Goal: Information Seeking & Learning: Learn about a topic

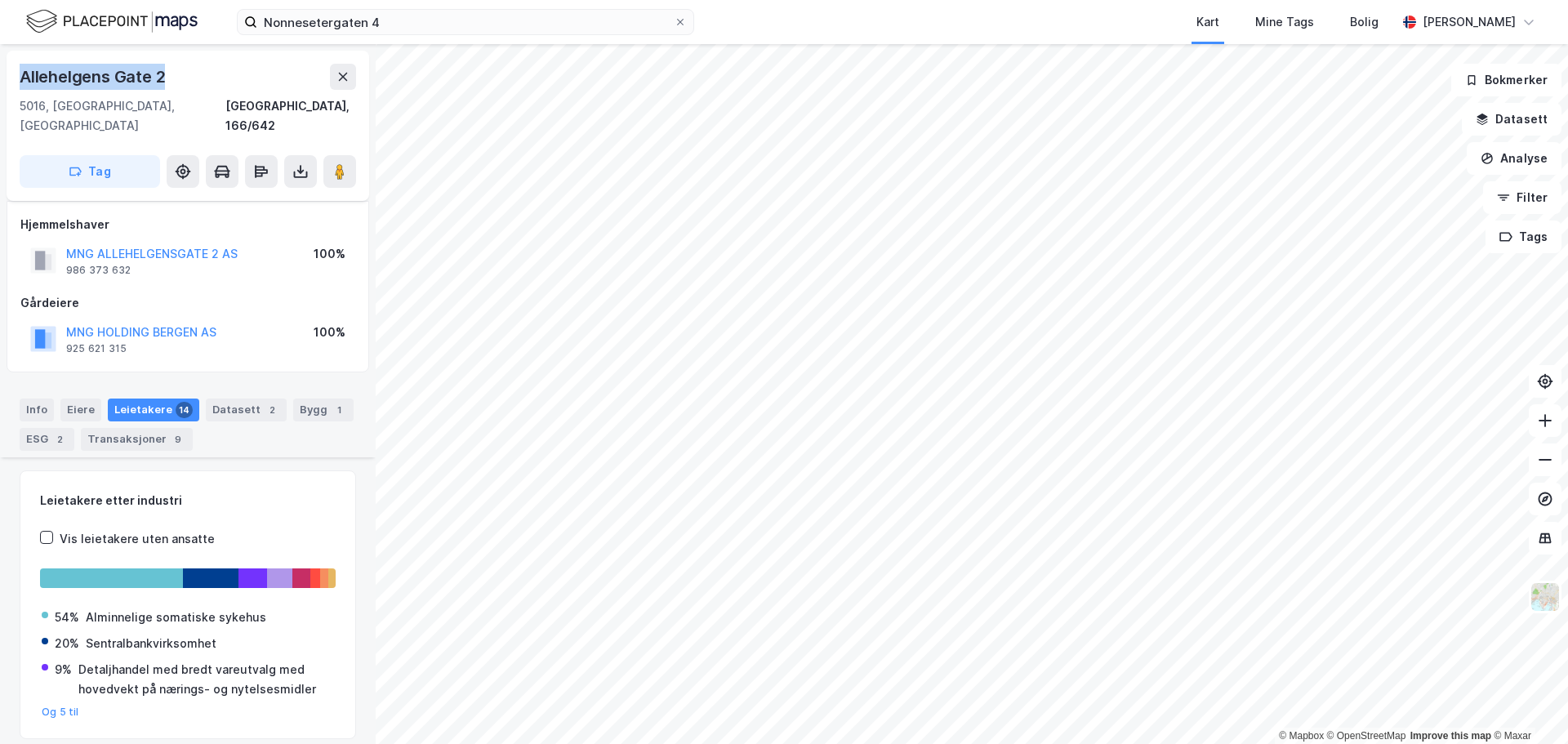
scroll to position [1062, 0]
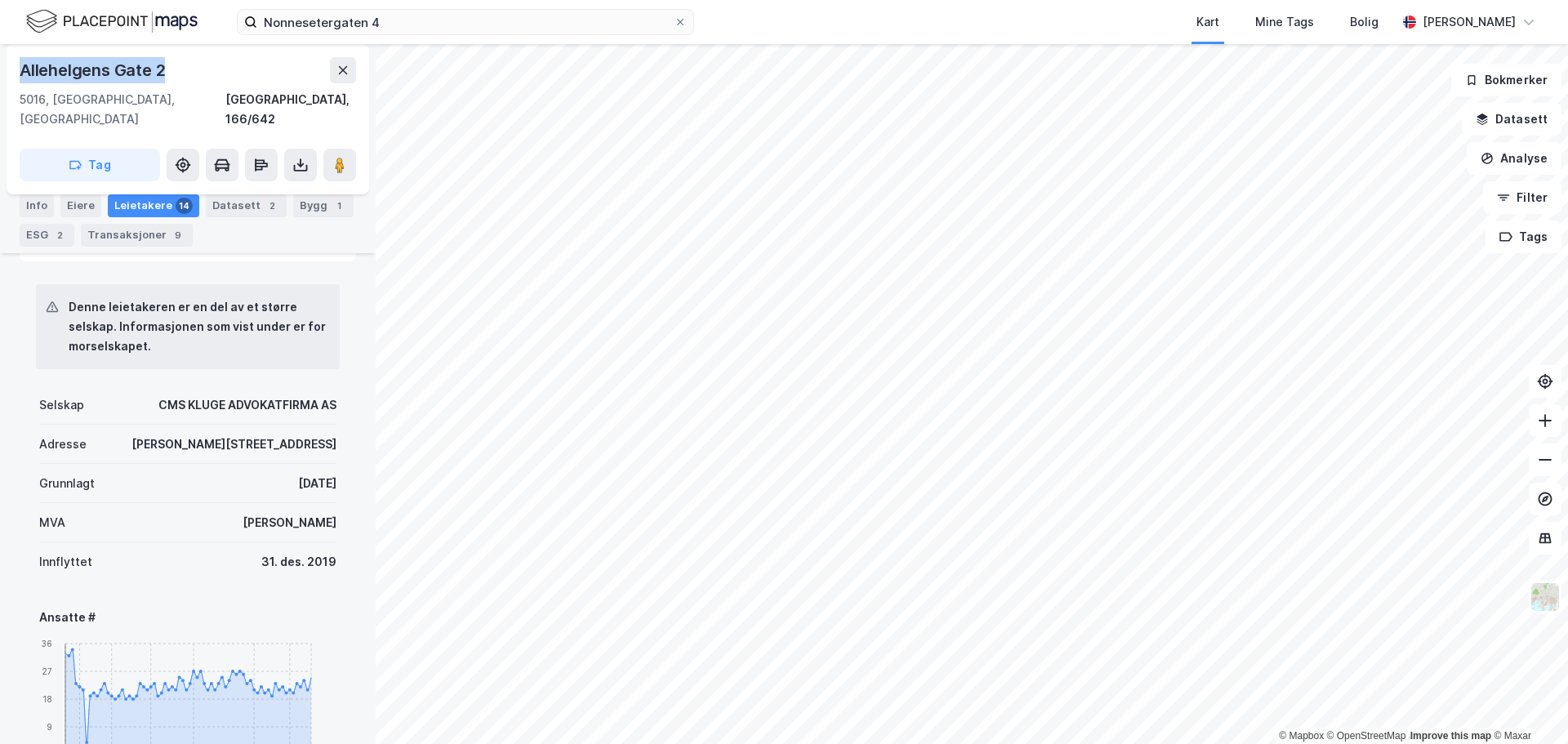
click at [962, 16] on div "Nonnesetergaten 4 Kart Mine Tags Bolig [PERSON_NAME] © Mapbox © OpenStreetMap I…" at bounding box center [784, 372] width 1568 height 744
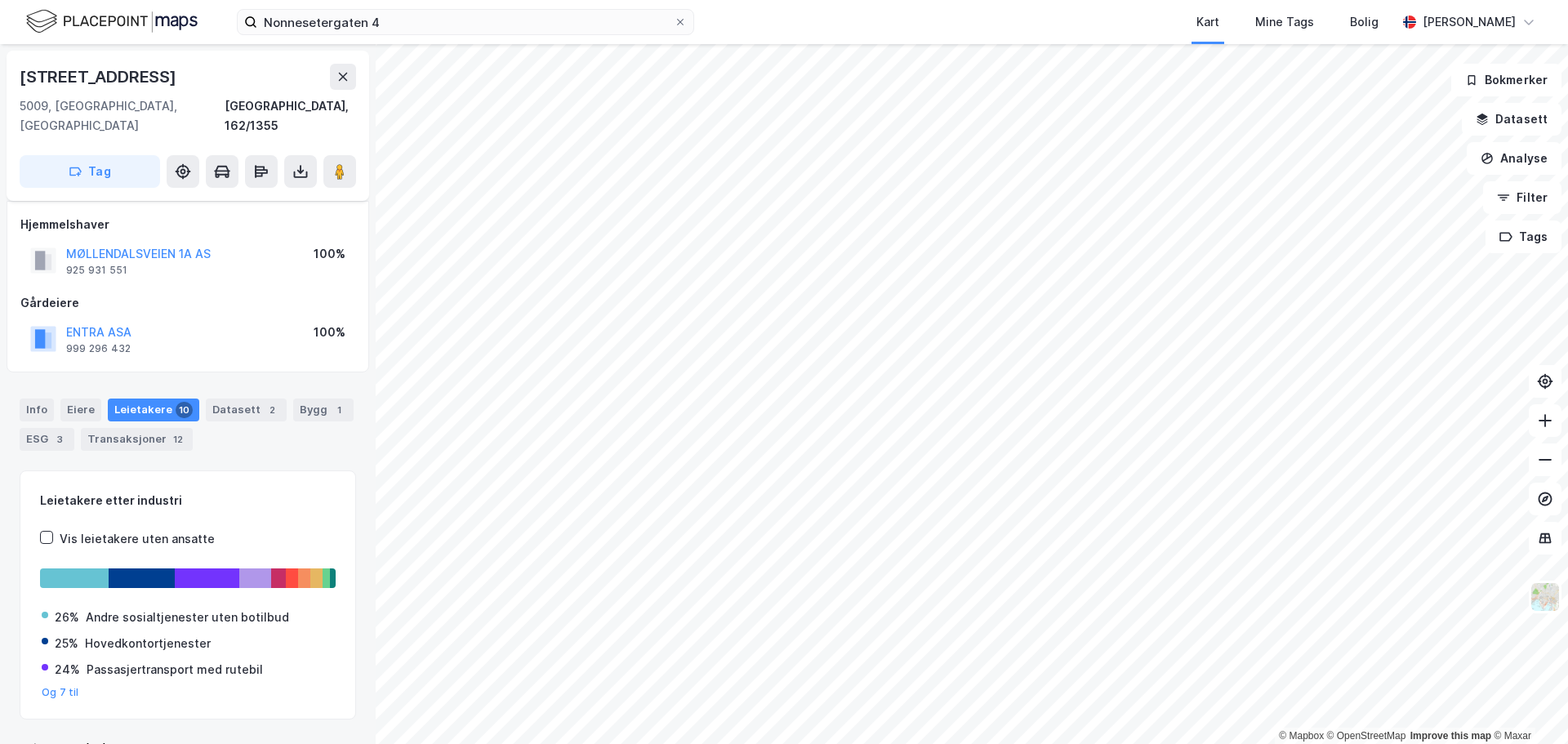
scroll to position [21, 0]
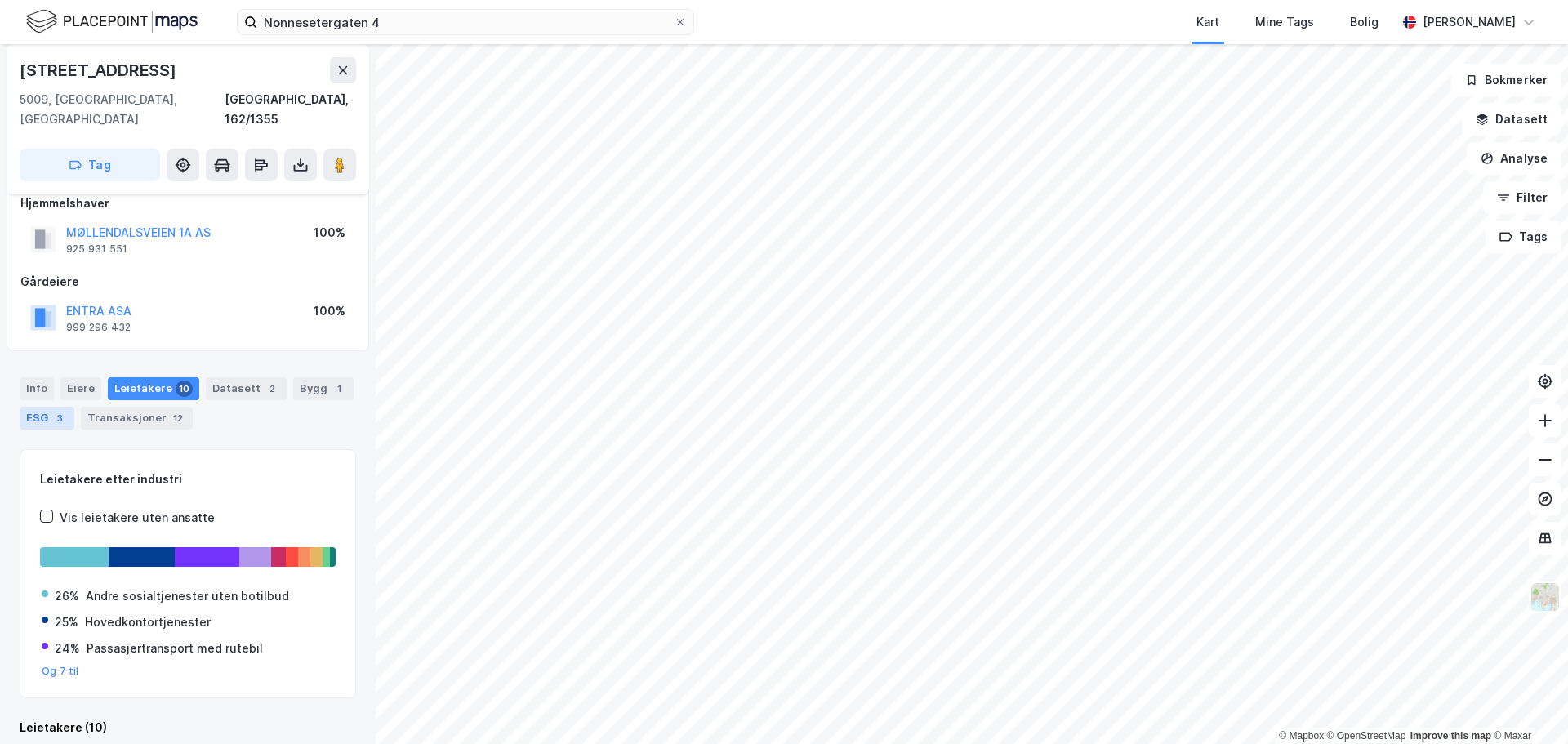
click at [48, 407] on div "ESG 3" at bounding box center [47, 417] width 55 height 22
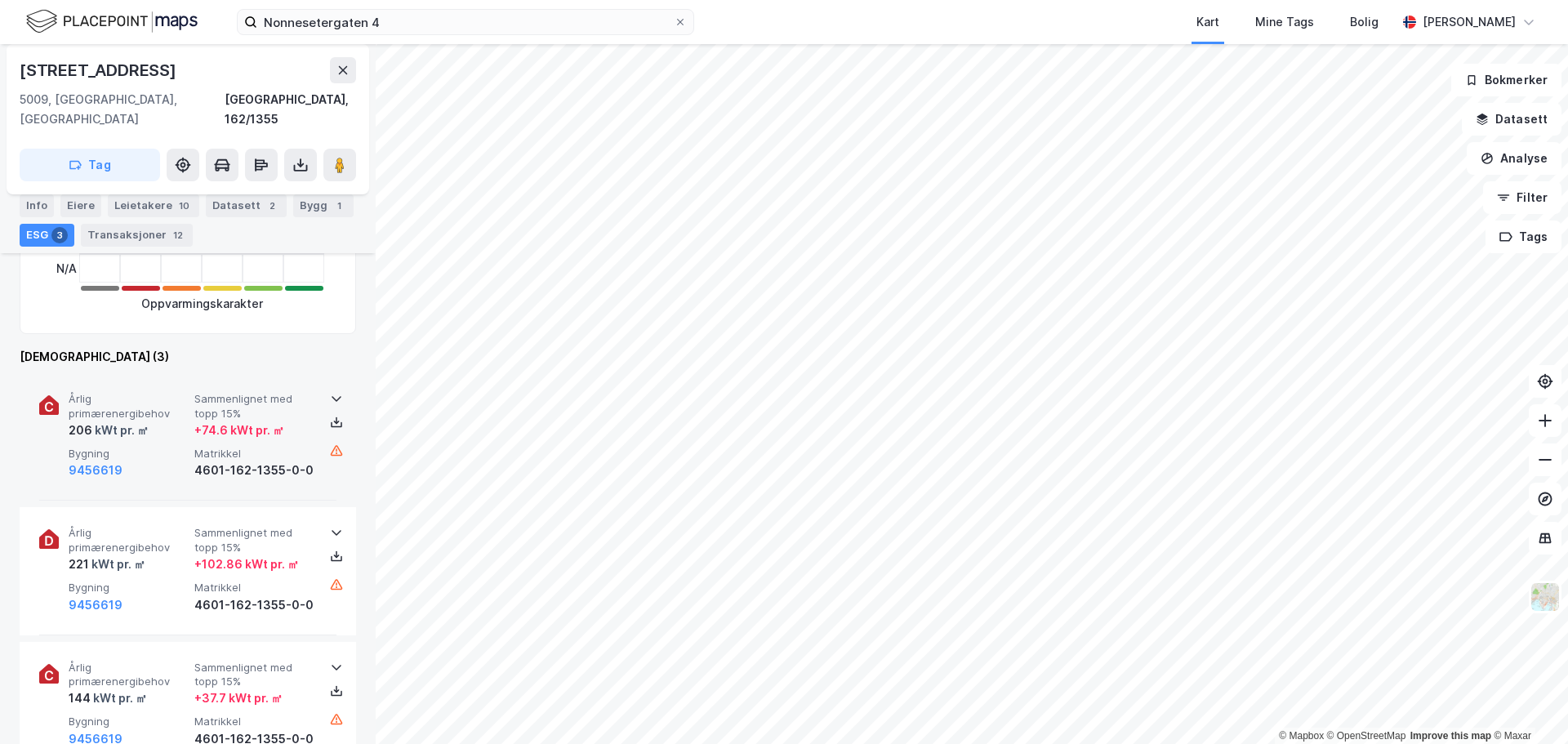
scroll to position [490, 0]
click at [211, 428] on div "Årlig primærenergibehov 206 kWt pr. ㎡ Sammenlignet med topp 15% + 74.6 kWt pr. …" at bounding box center [191, 438] width 245 height 88
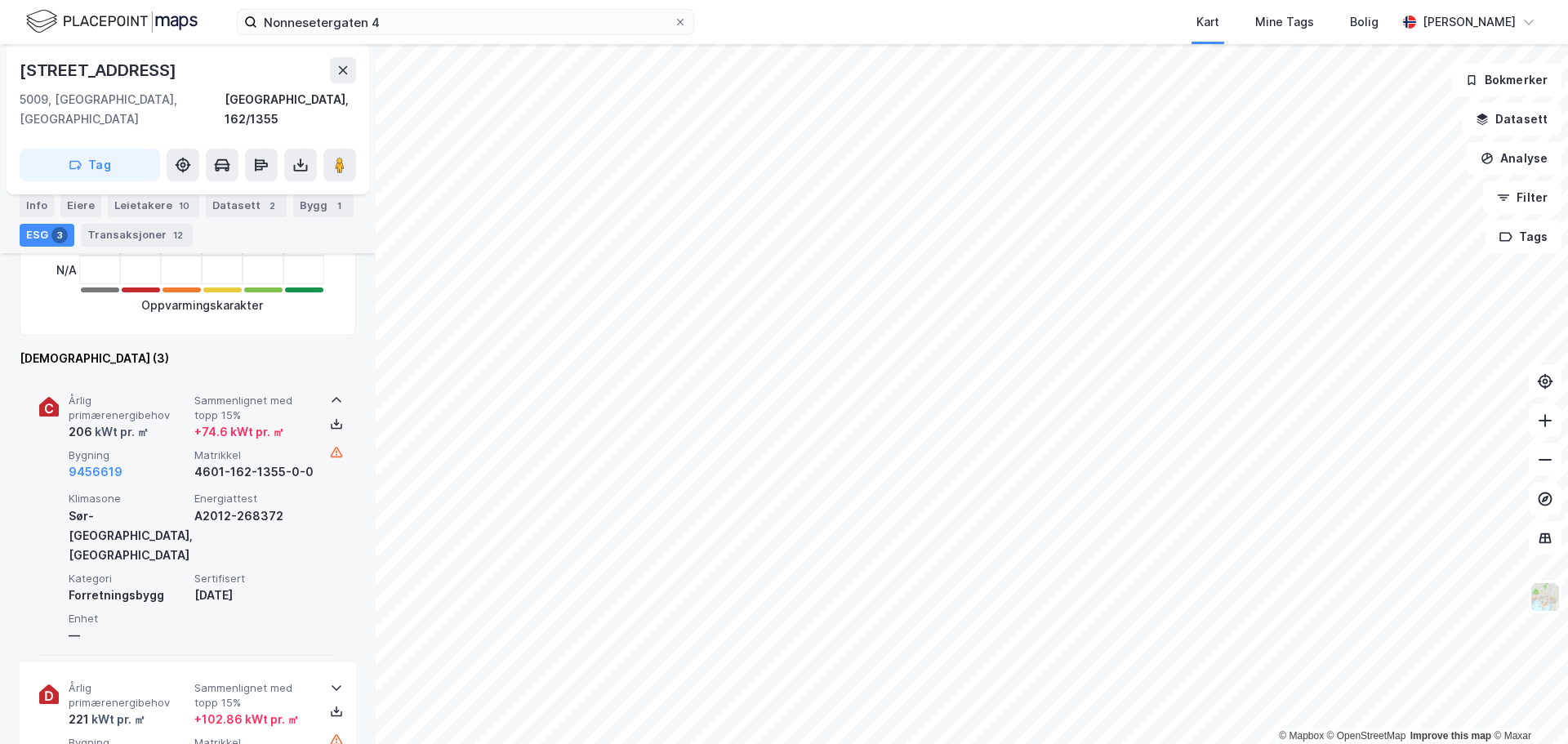
click at [211, 428] on div "Årlig primærenergibehov 206 kWt pr. ㎡ Sammenlignet med topp 15% + 74.6 kWt pr. …" at bounding box center [191, 438] width 245 height 88
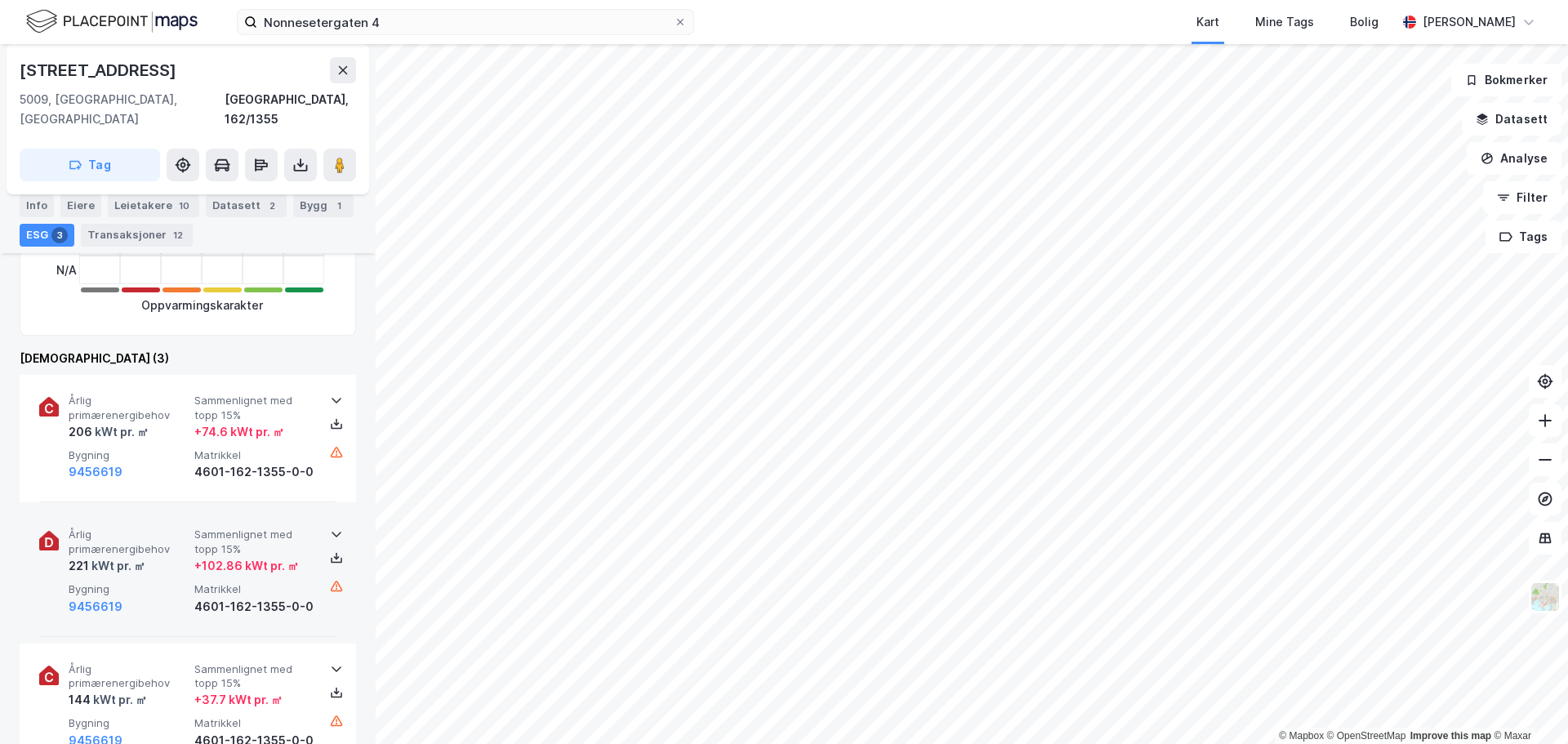
click at [205, 557] on div "+ 102.86 kWt pr. ㎡" at bounding box center [246, 567] width 105 height 20
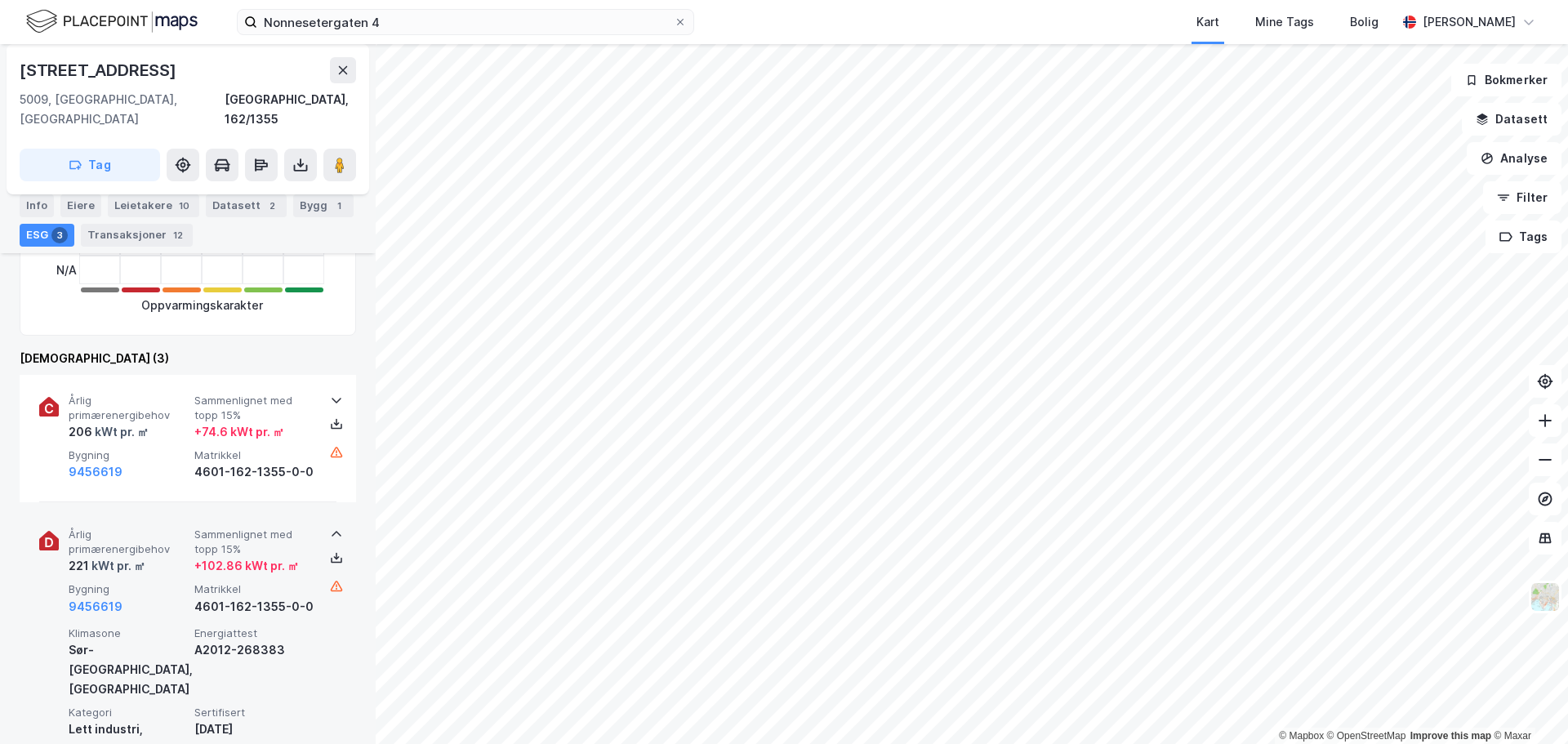
click at [205, 557] on div "+ 102.86 kWt pr. ㎡" at bounding box center [246, 567] width 105 height 20
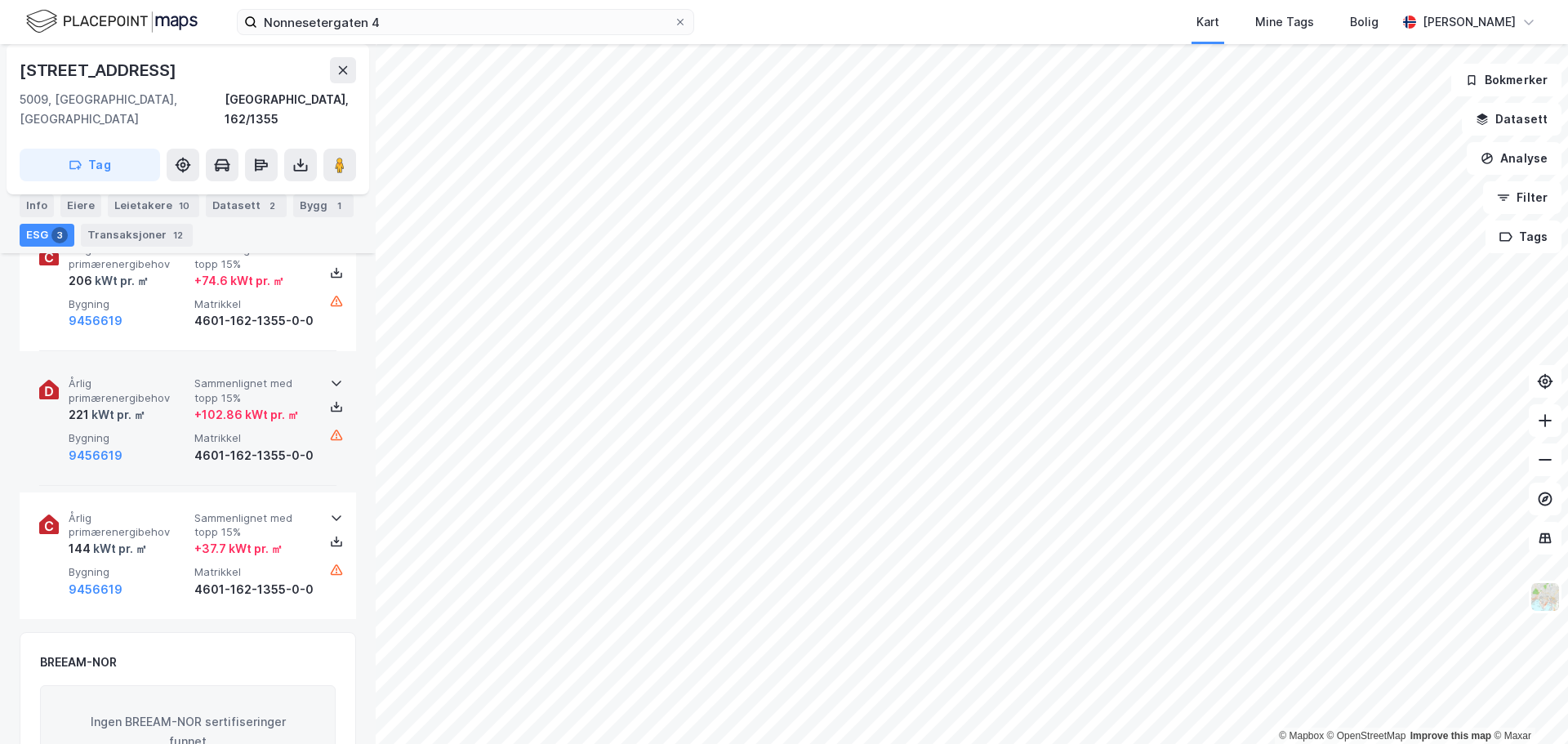
scroll to position [653, 0]
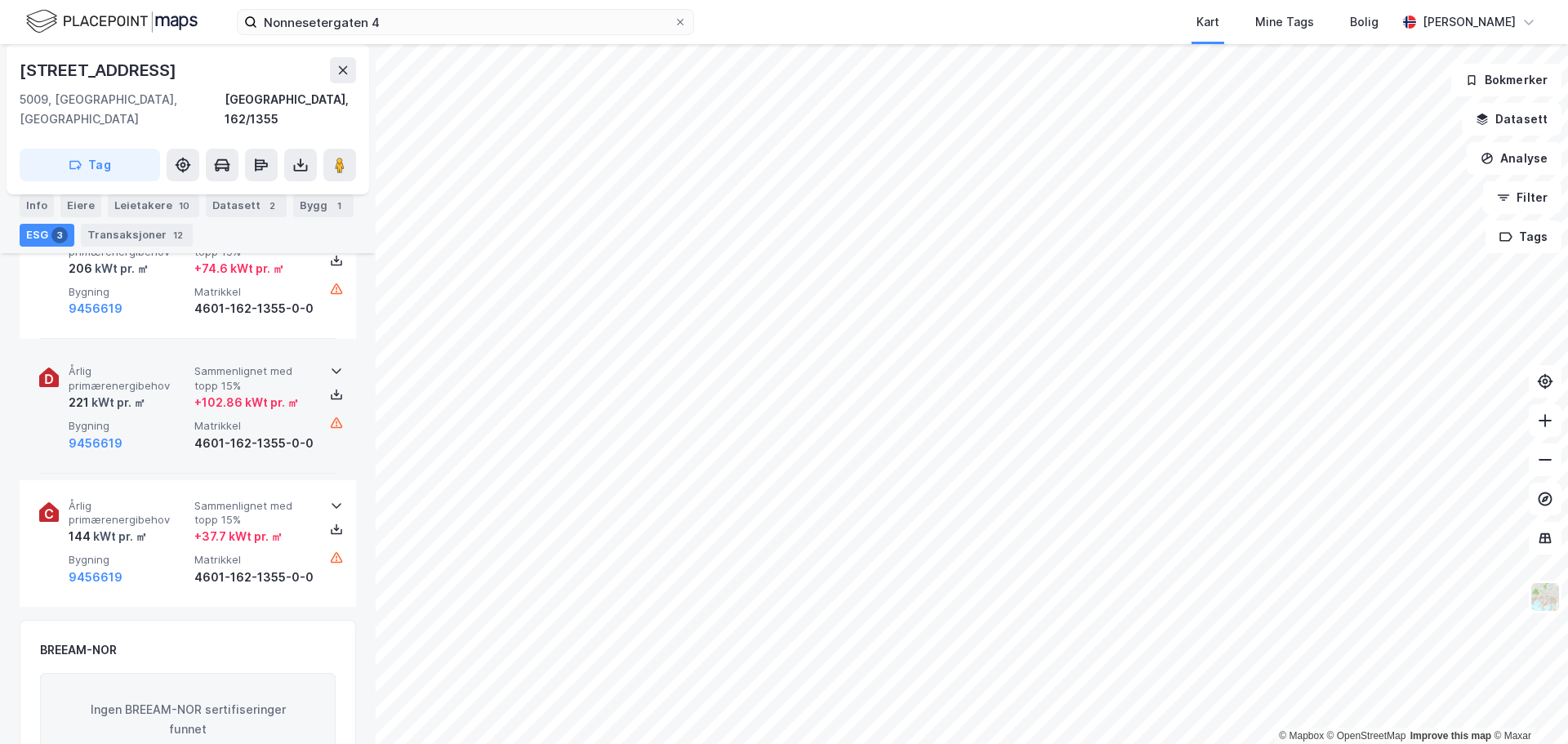
click at [205, 568] on div "4601-162-1355-0-0" at bounding box center [253, 578] width 119 height 20
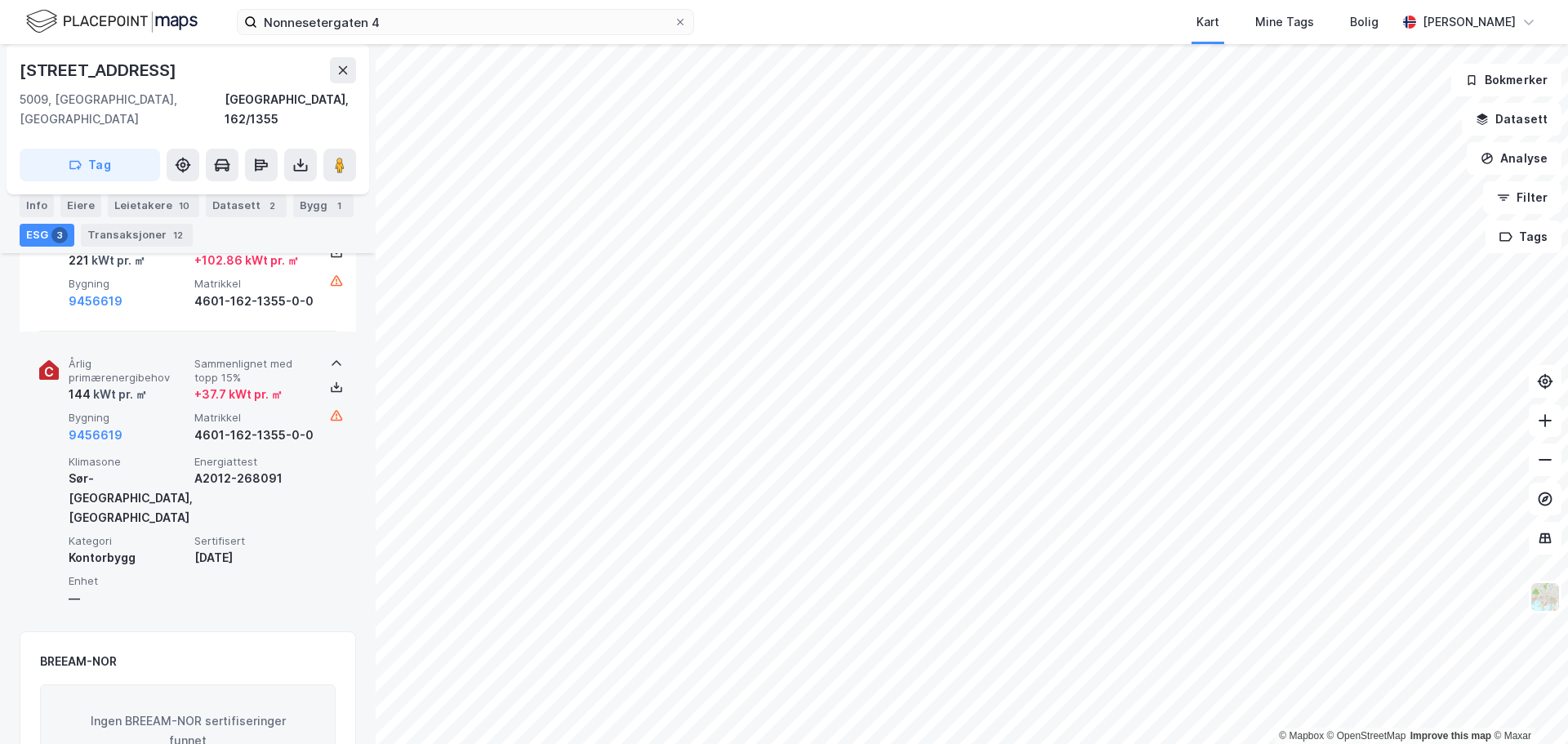
scroll to position [817, 0]
